Goal: Transaction & Acquisition: Purchase product/service

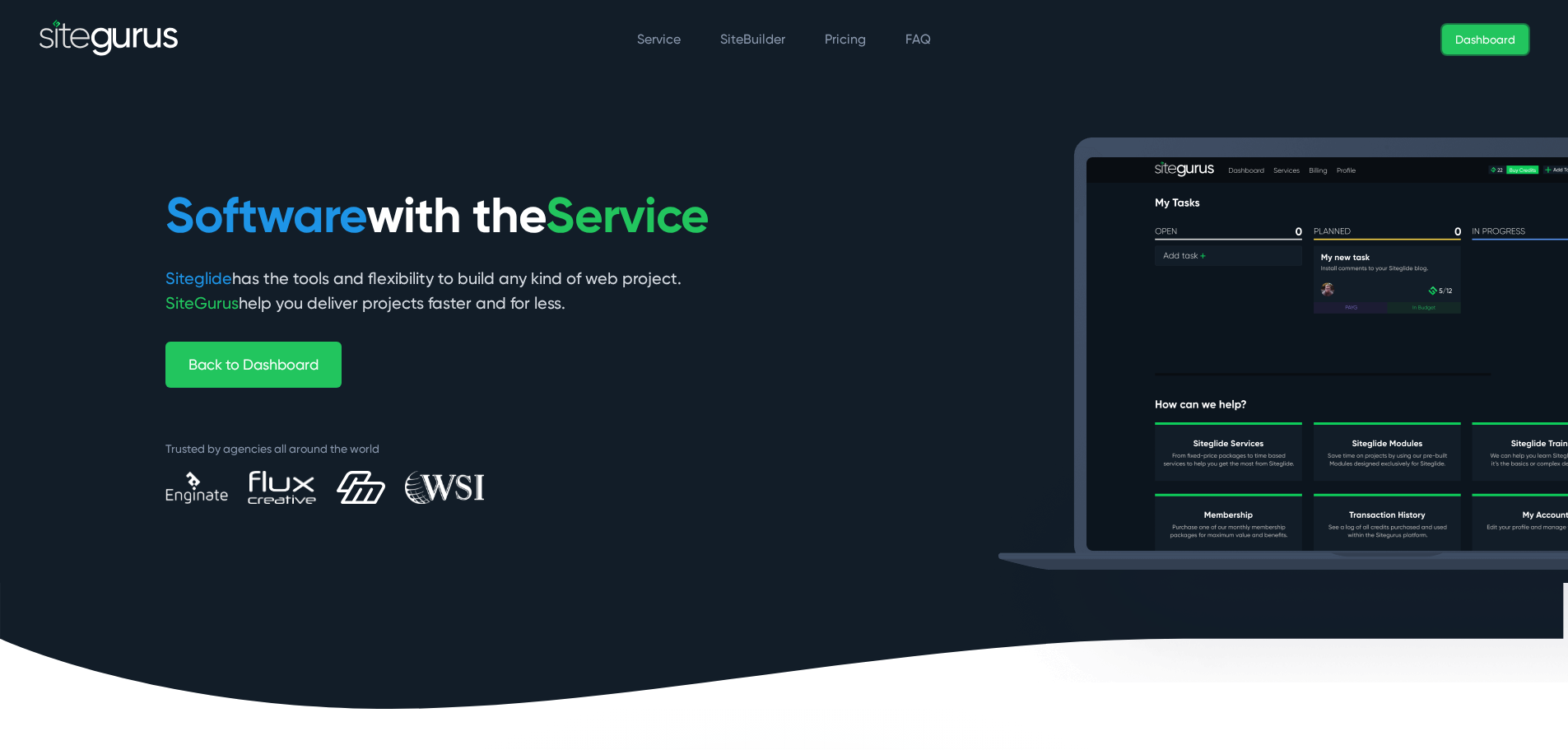
click at [1480, 42] on link "Dashboard" at bounding box center [1486, 39] width 87 height 30
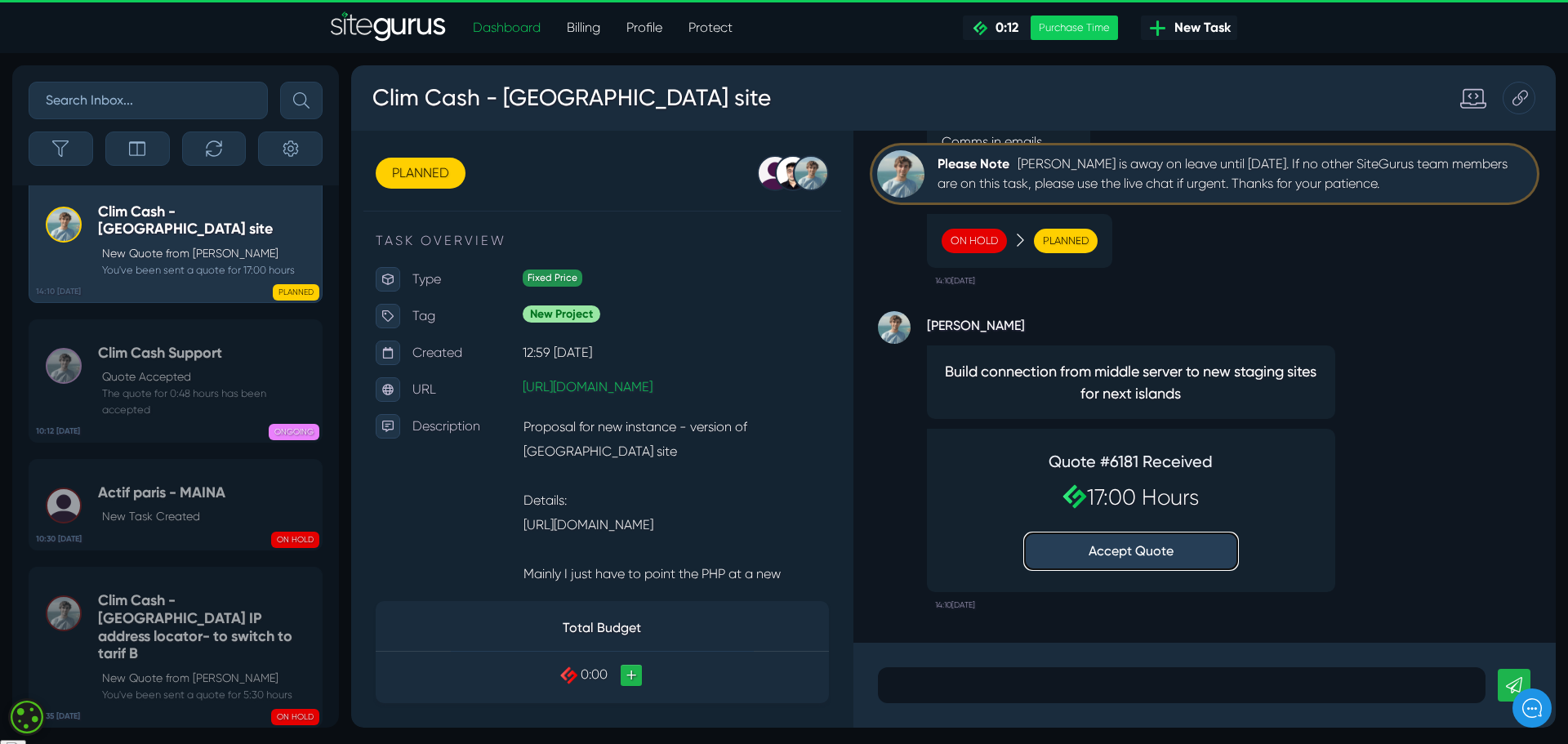
click at [1141, 553] on button "Accept Quote" at bounding box center [1131, 551] width 212 height 36
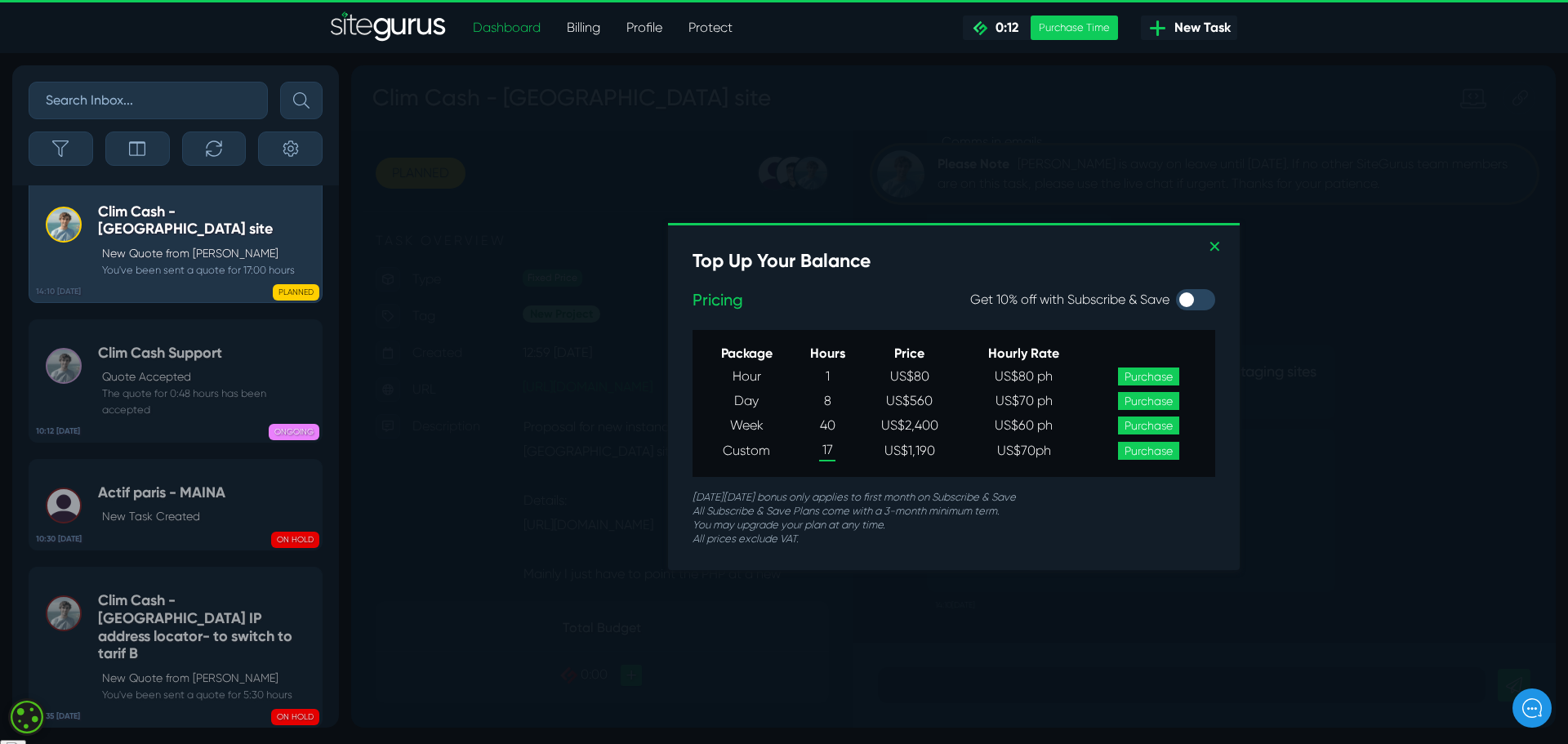
scroll to position [1, 0]
click at [1149, 452] on link "Purchase" at bounding box center [1148, 451] width 61 height 18
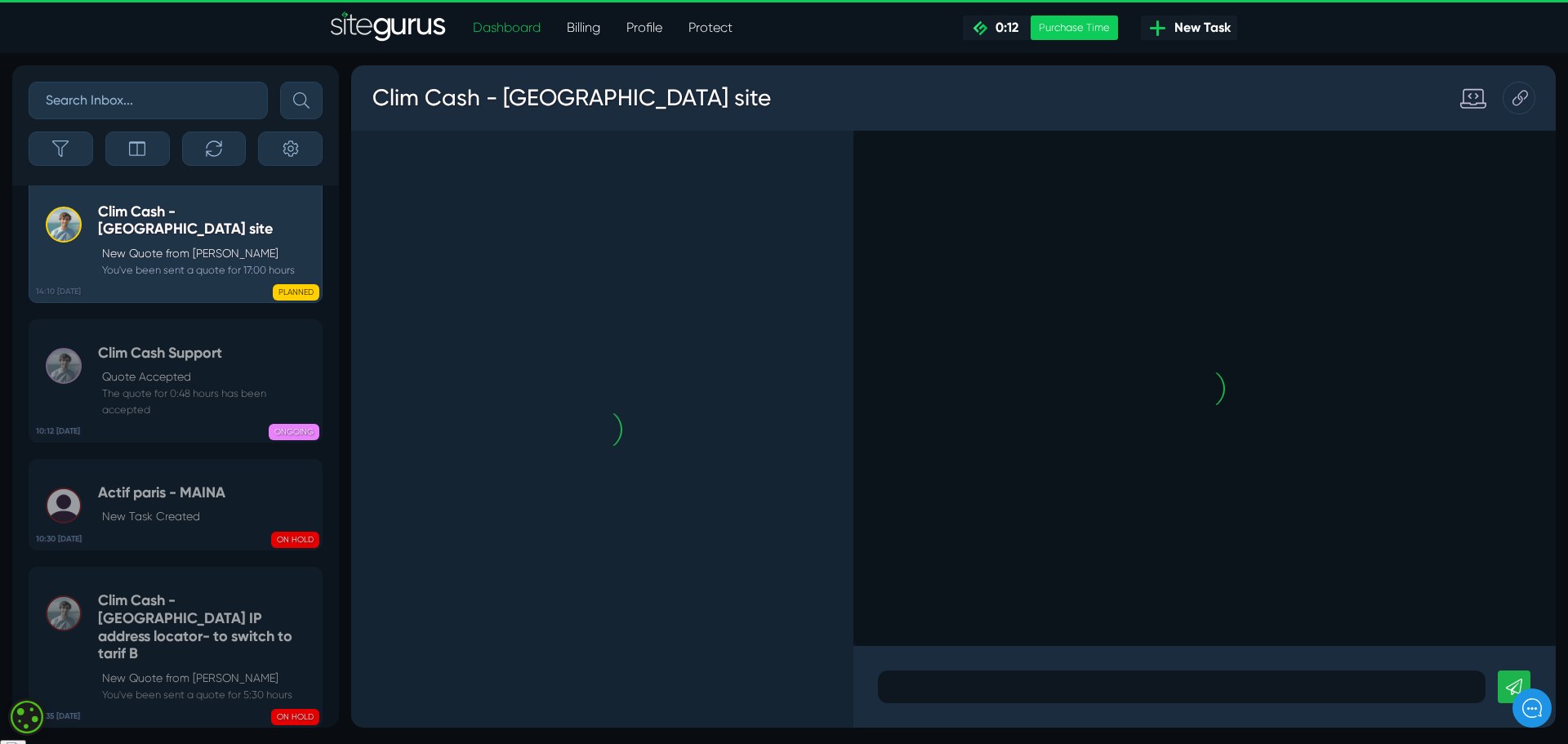
scroll to position [0, 0]
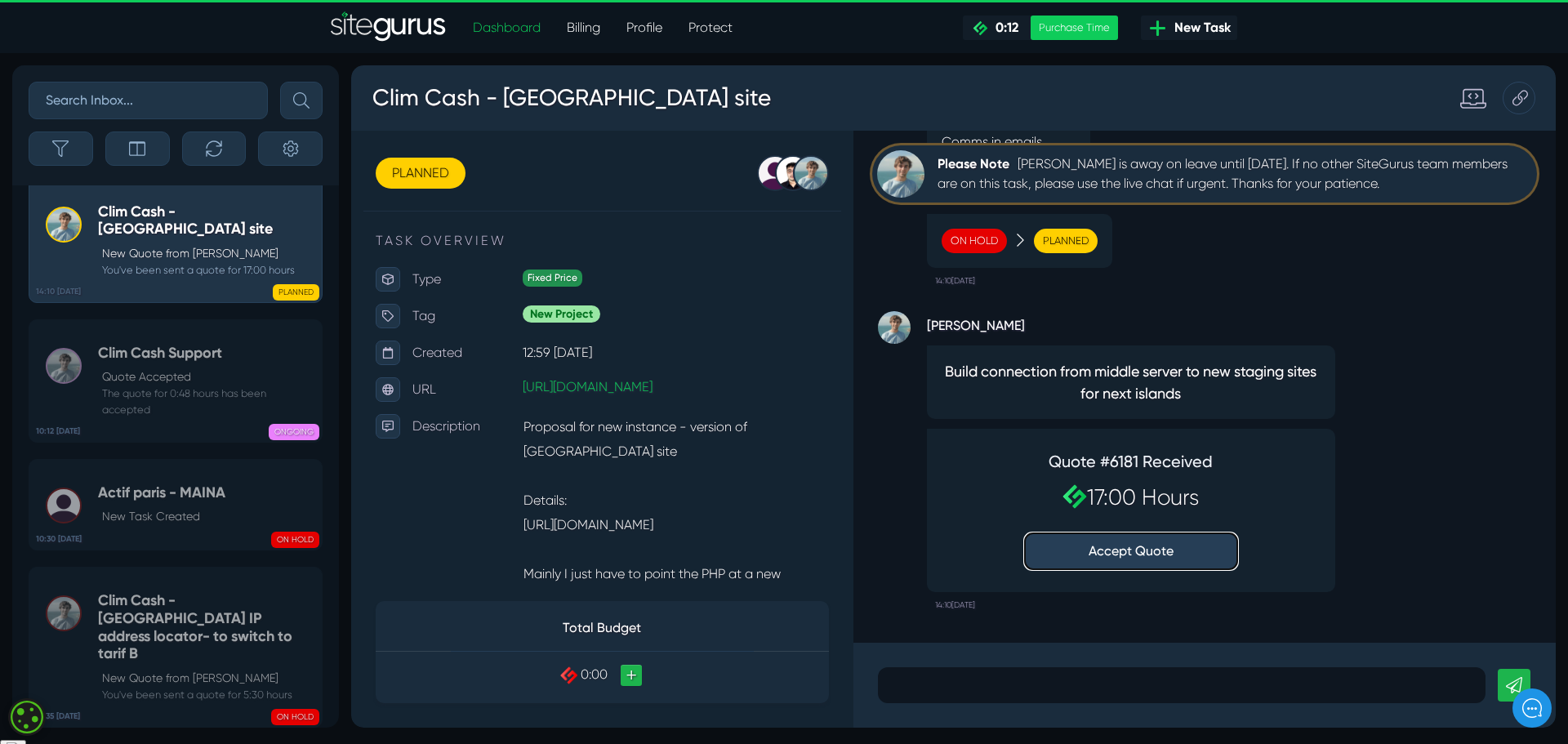
click at [1140, 555] on button "Accept Quote" at bounding box center [1131, 551] width 212 height 36
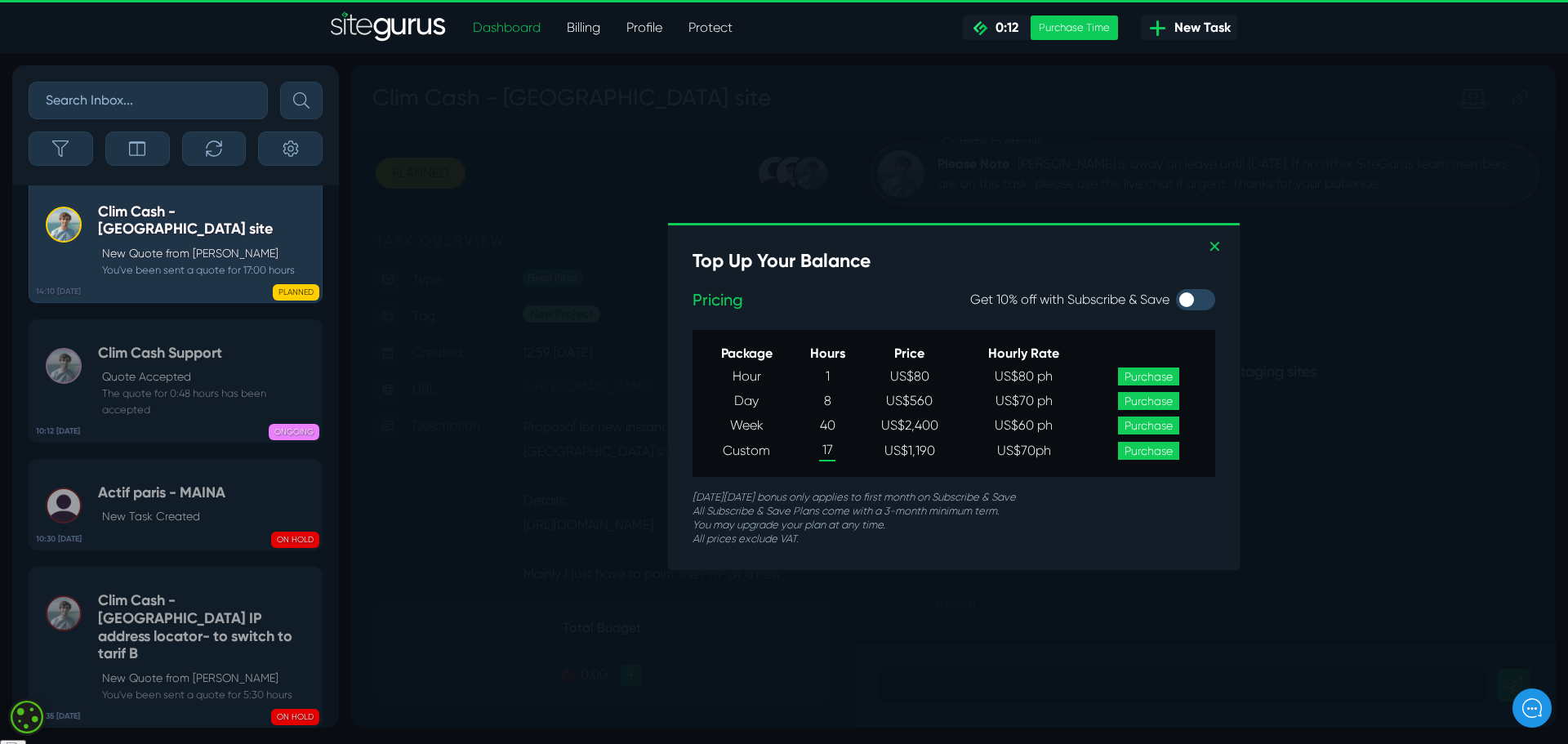
scroll to position [1, 0]
click at [393, 29] on img "SiteGurus" at bounding box center [389, 28] width 116 height 33
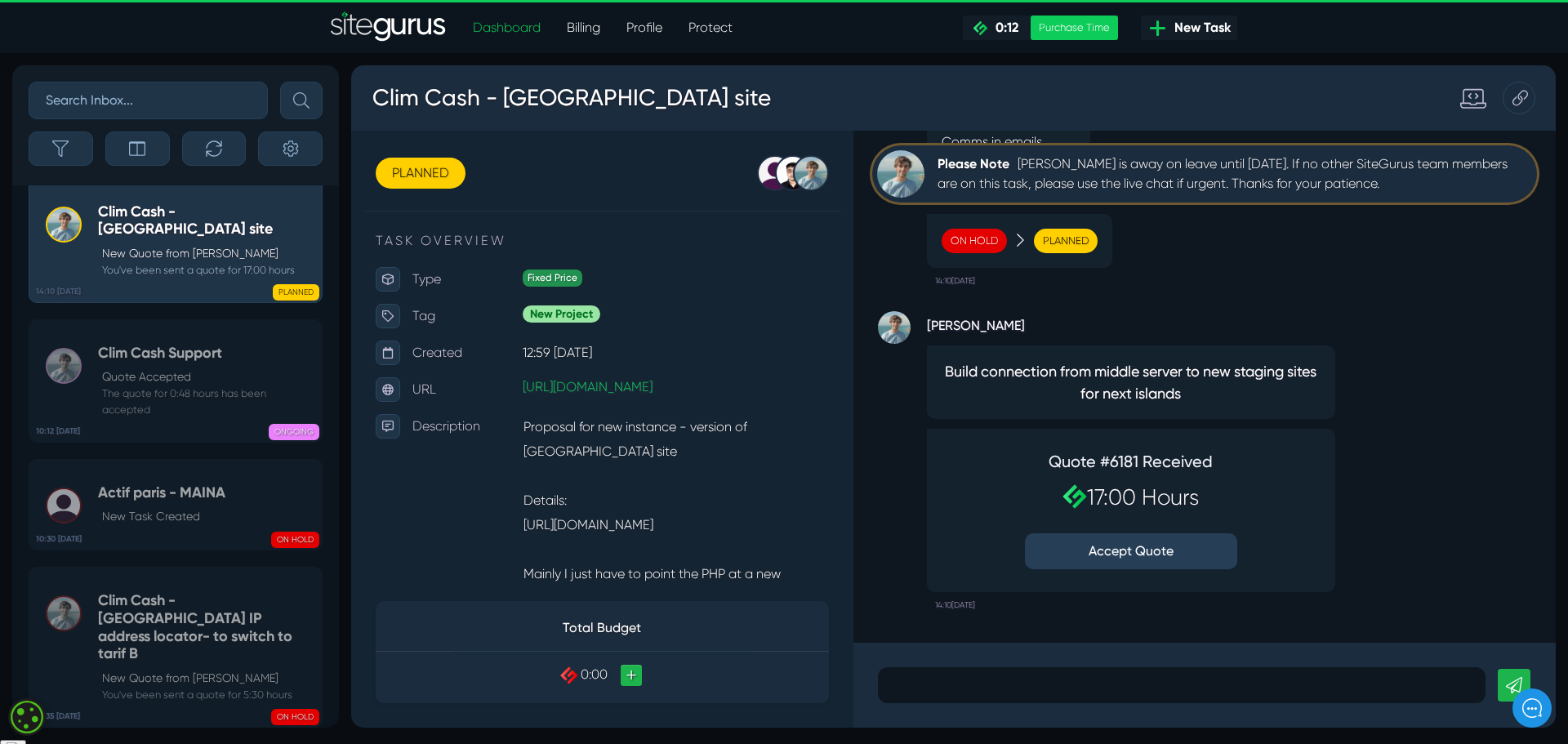
scroll to position [1, 0]
click at [183, 259] on p "New Quote from Matt Jones" at bounding box center [208, 253] width 211 height 17
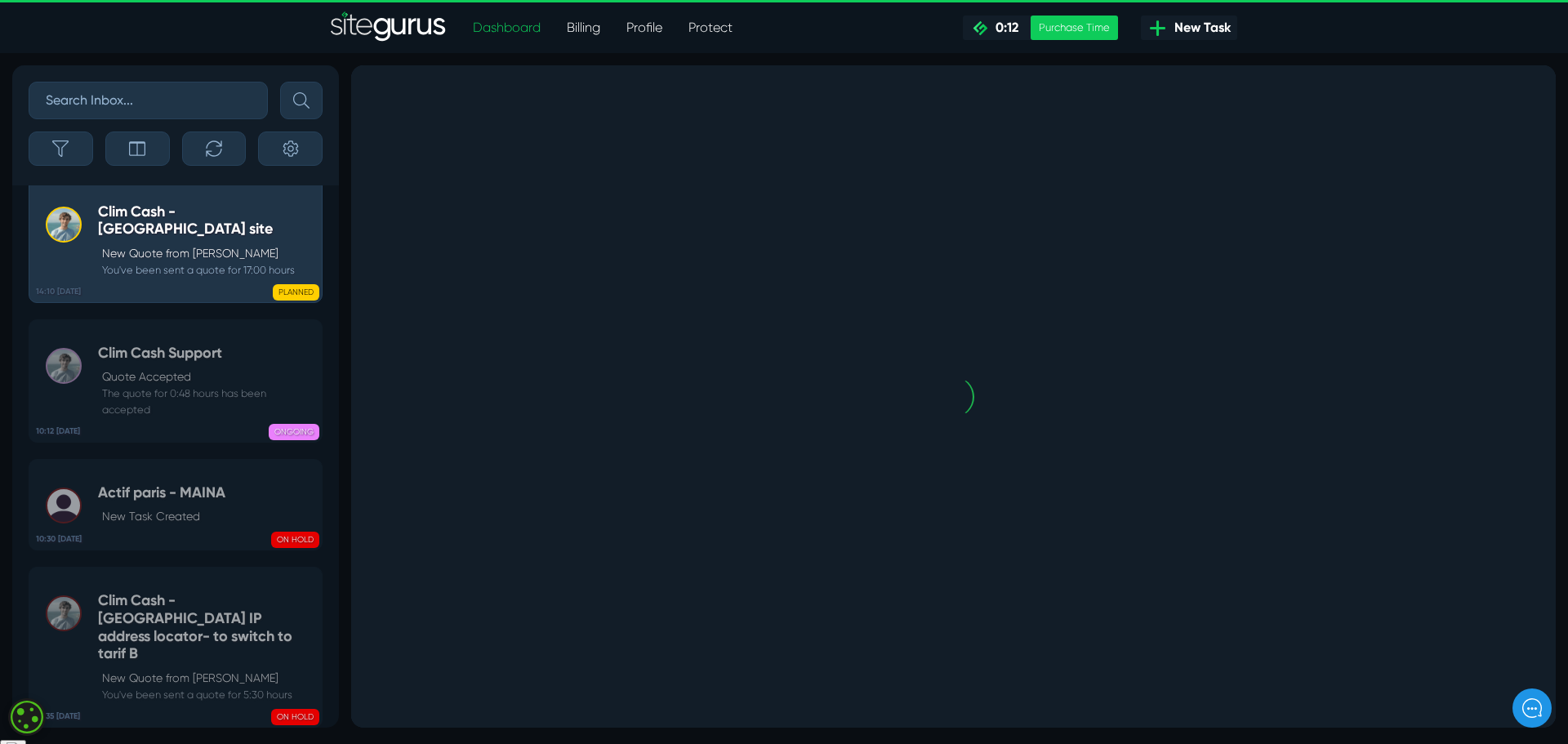
scroll to position [0, 0]
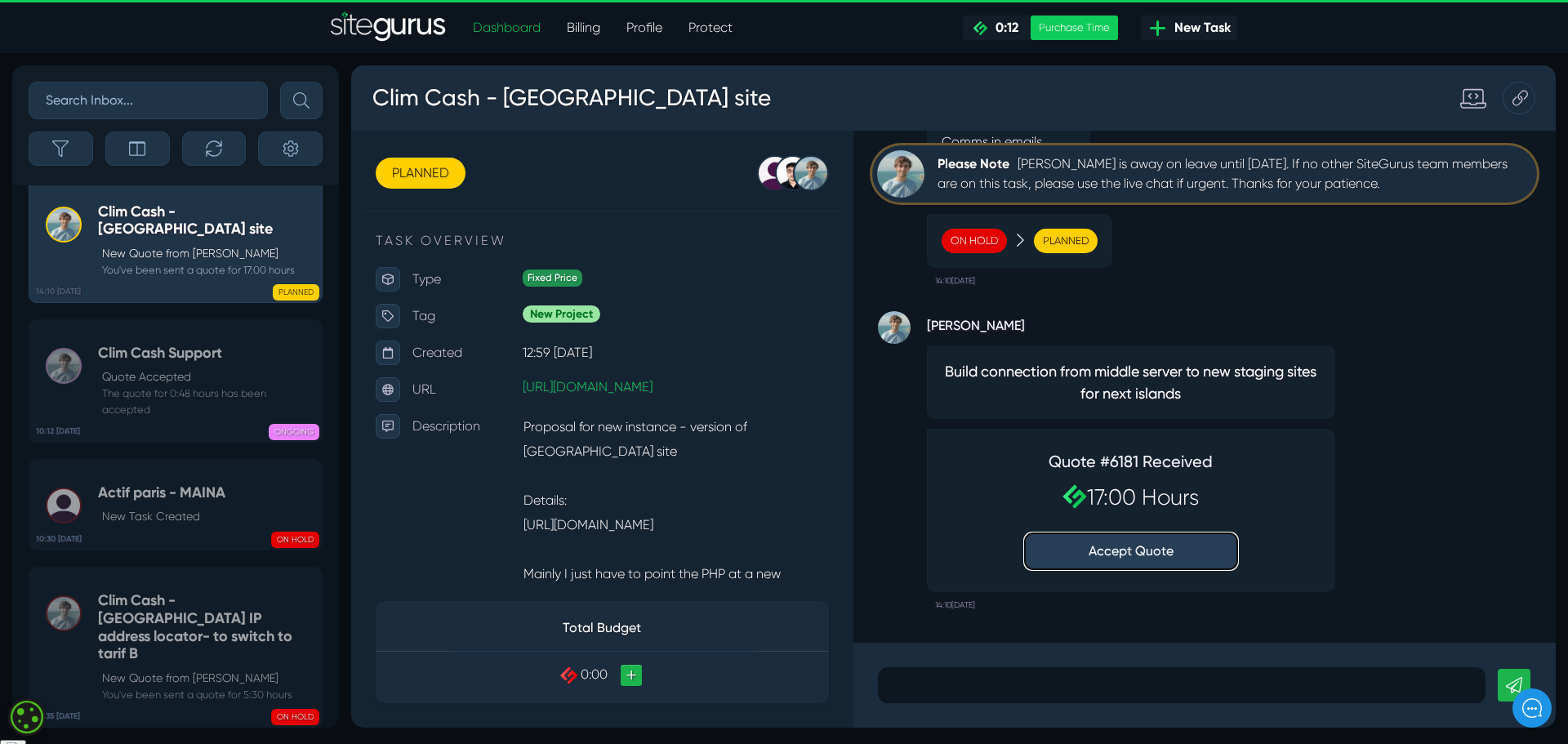
click at [1160, 557] on button "Accept Quote" at bounding box center [1131, 551] width 212 height 36
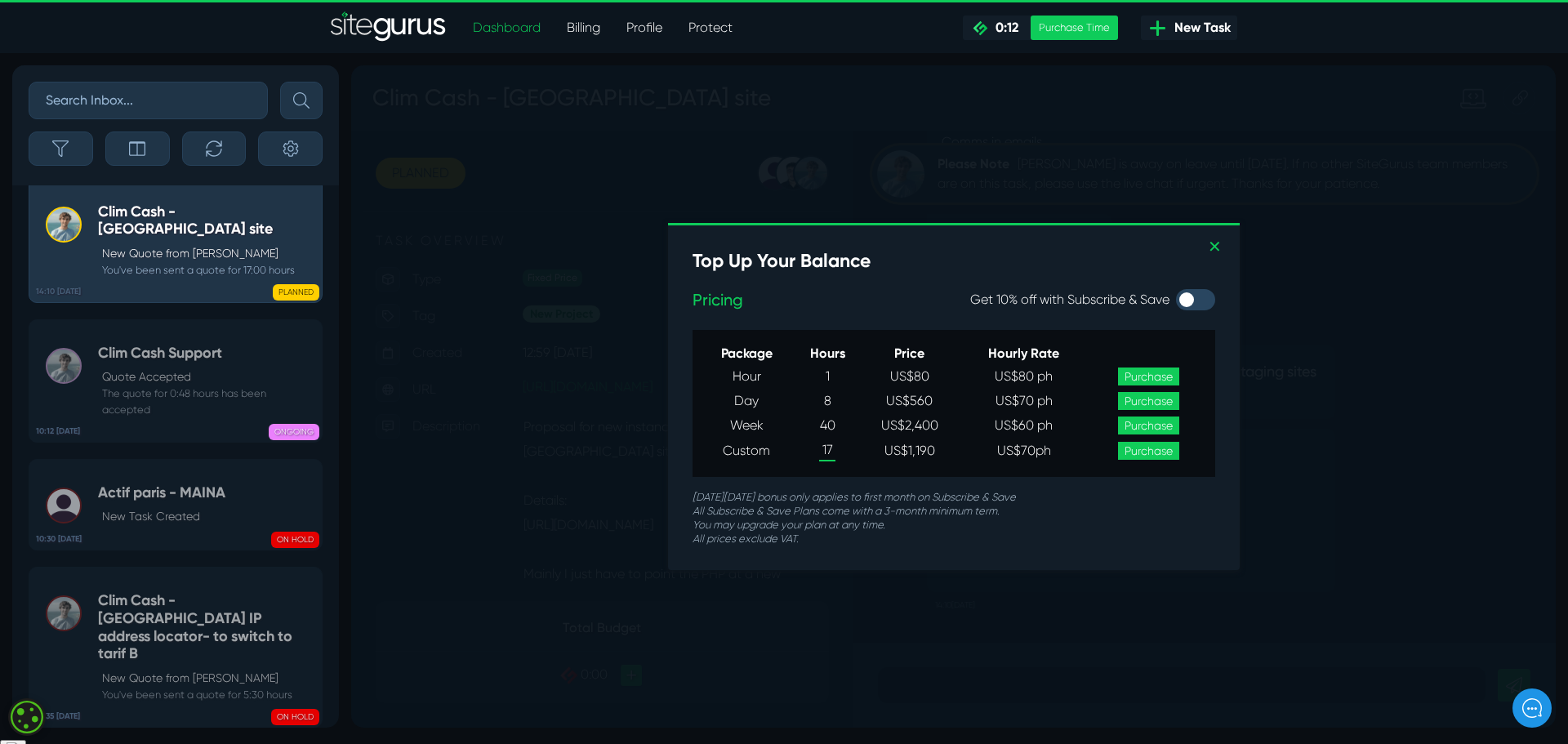
scroll to position [1, 0]
click at [407, 23] on img "SiteGurus" at bounding box center [389, 28] width 116 height 33
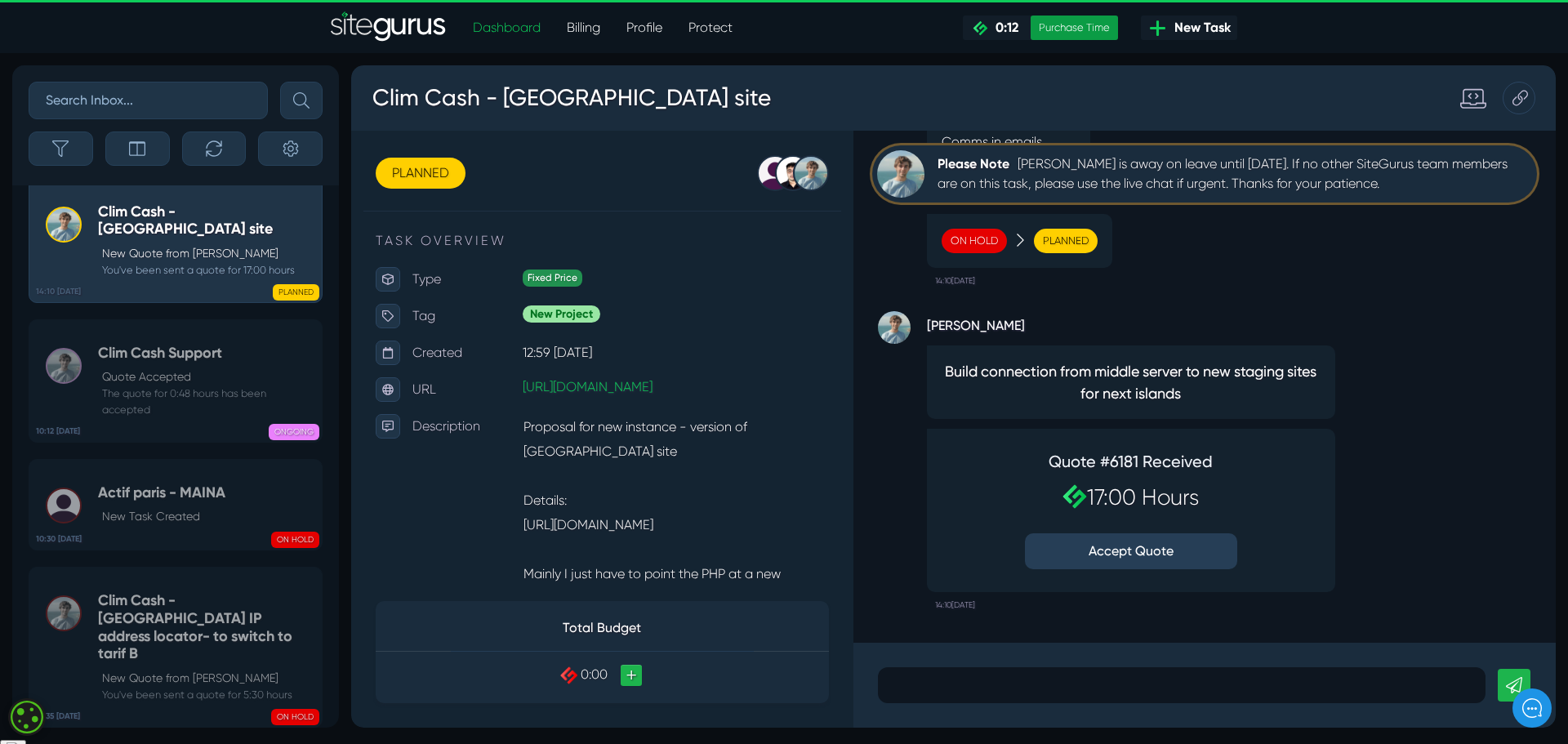
click at [1080, 26] on div "Purchase Time" at bounding box center [1074, 27] width 88 height 24
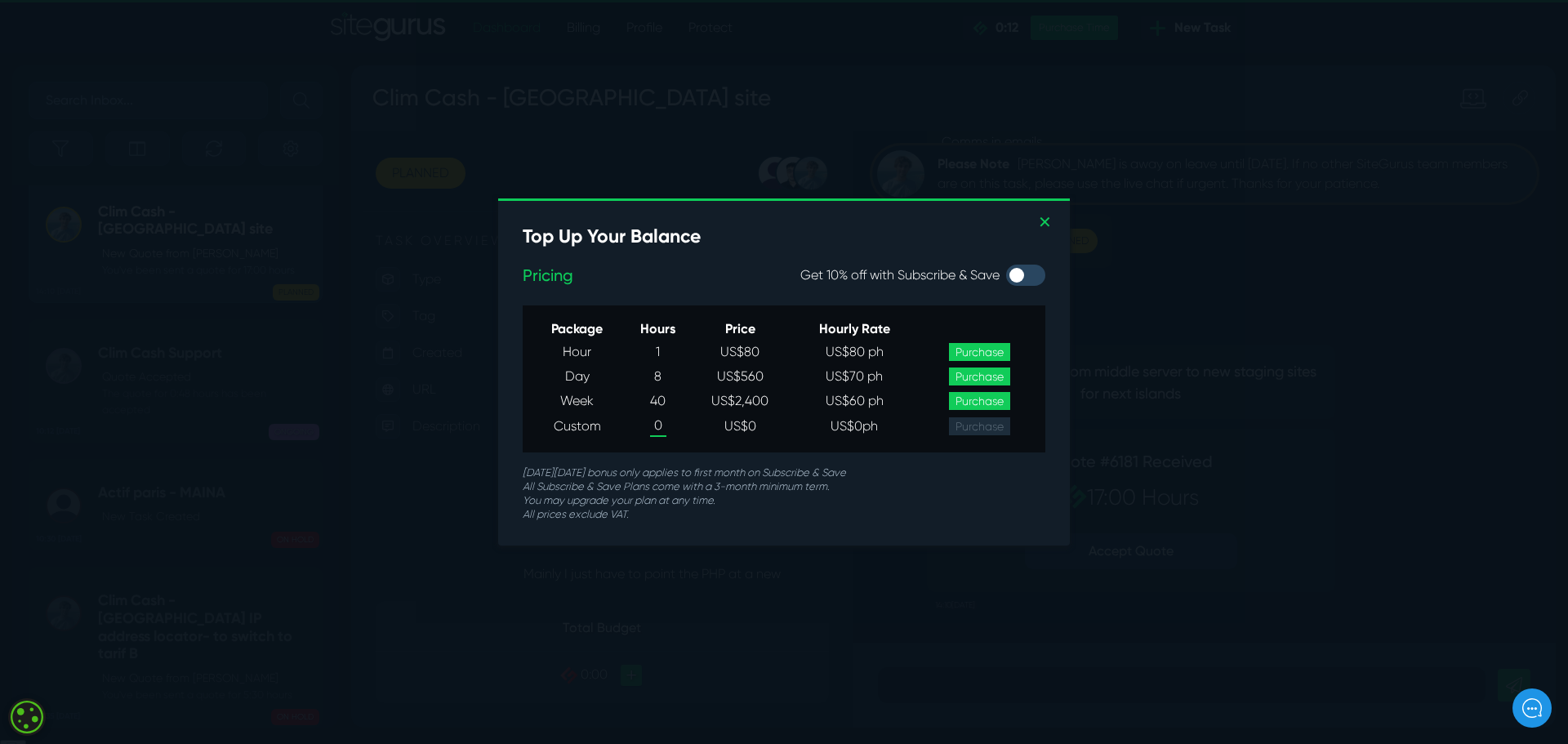
scroll to position [1, 0]
click at [1052, 224] on div "✕ Top Up Your Balance Pricing Get 10% off with Subscribe & Save Package Hours P…" at bounding box center [784, 373] width 572 height 344
click at [1047, 221] on link "✕" at bounding box center [1046, 223] width 14 height 24
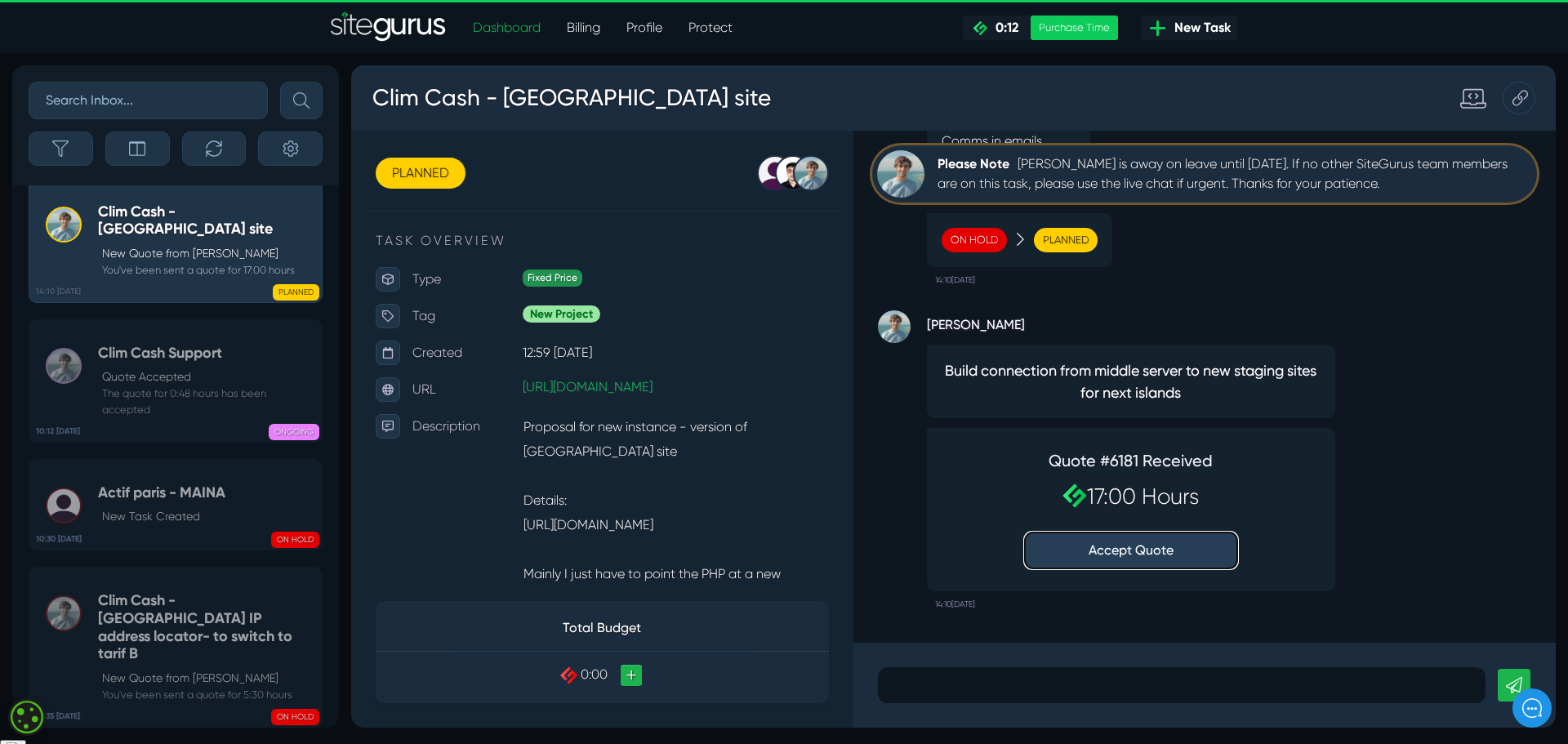
click at [1136, 555] on button "Accept Quote" at bounding box center [1131, 550] width 212 height 36
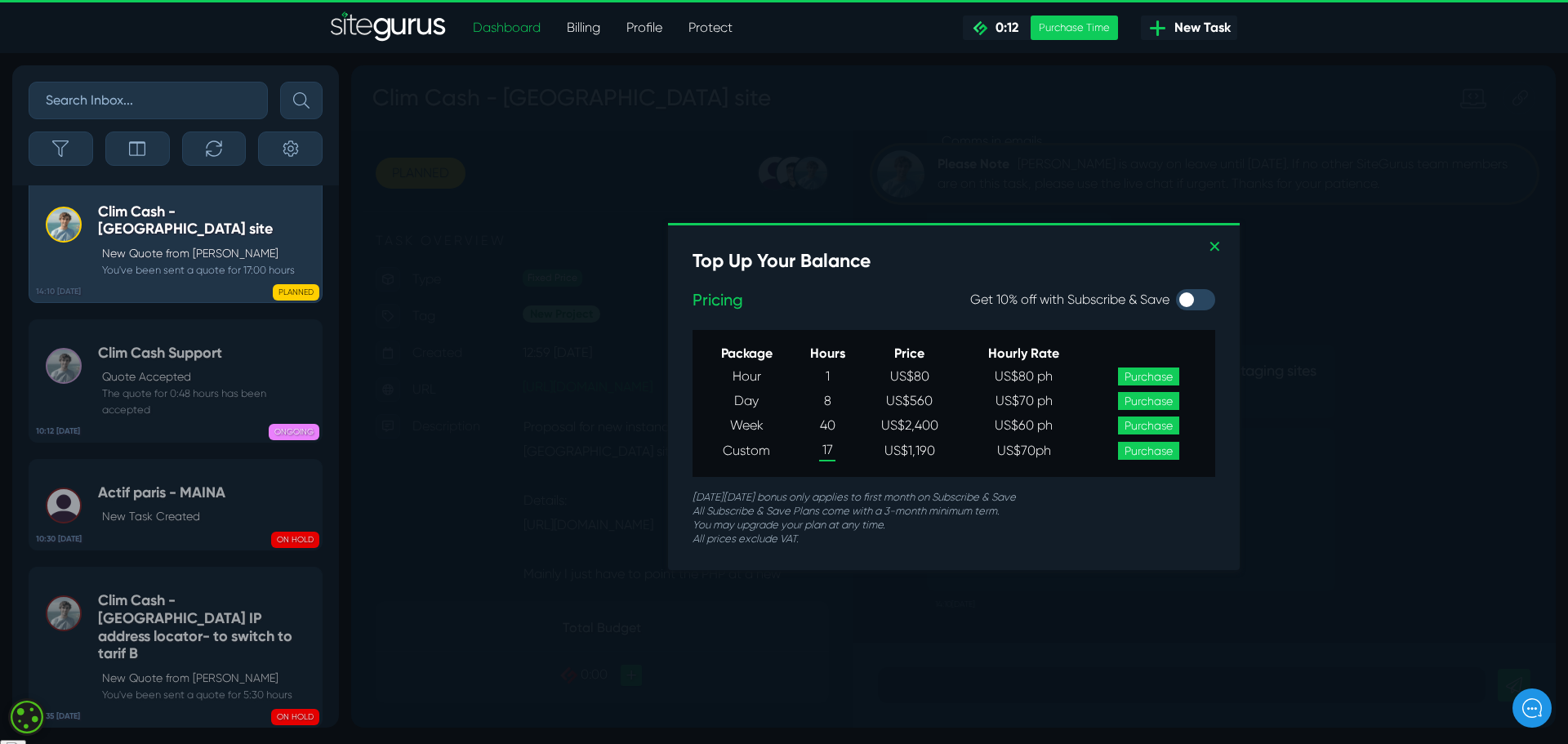
click at [1150, 452] on link "Purchase" at bounding box center [1148, 451] width 61 height 18
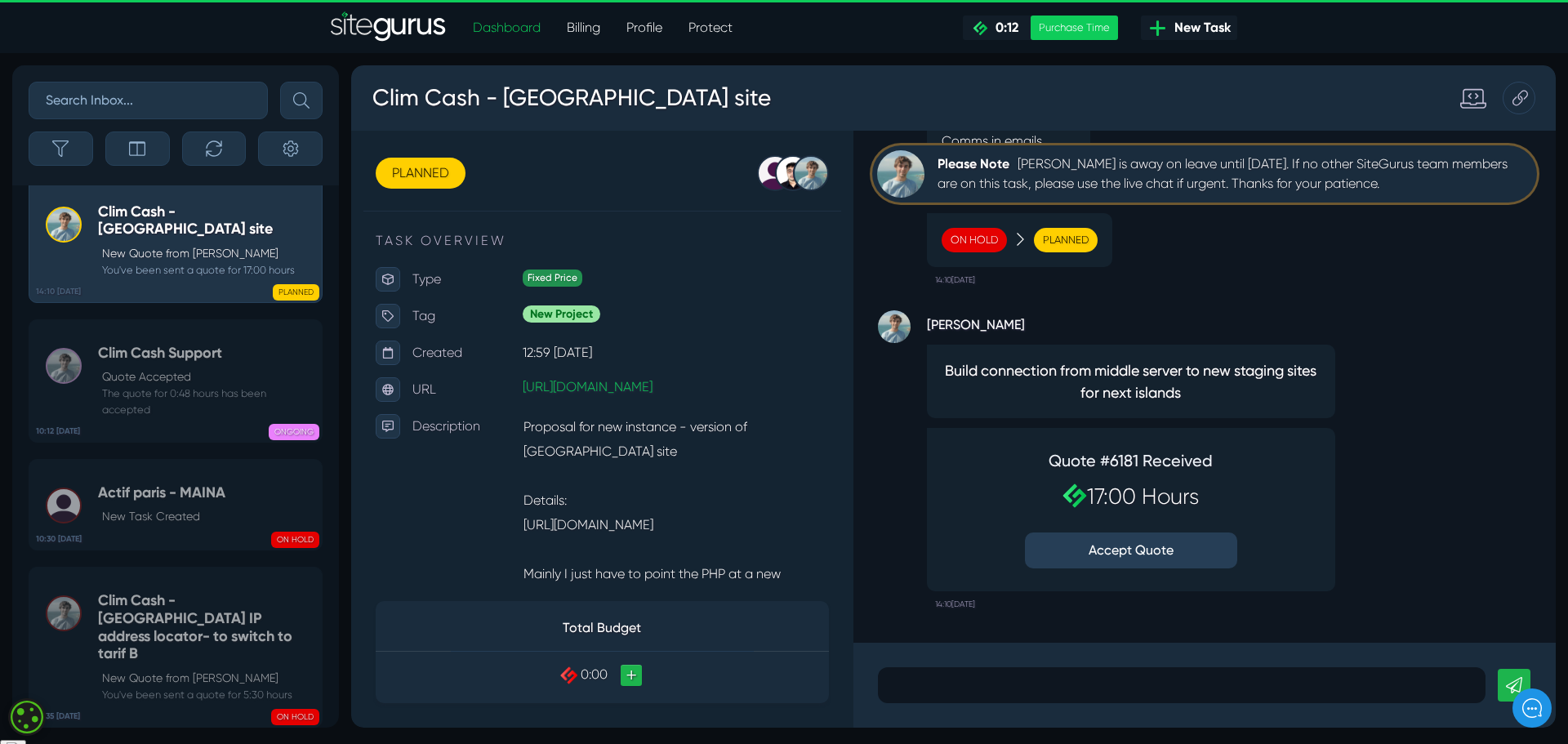
click at [577, 23] on link "Billing" at bounding box center [583, 28] width 60 height 33
